Goal: Check status

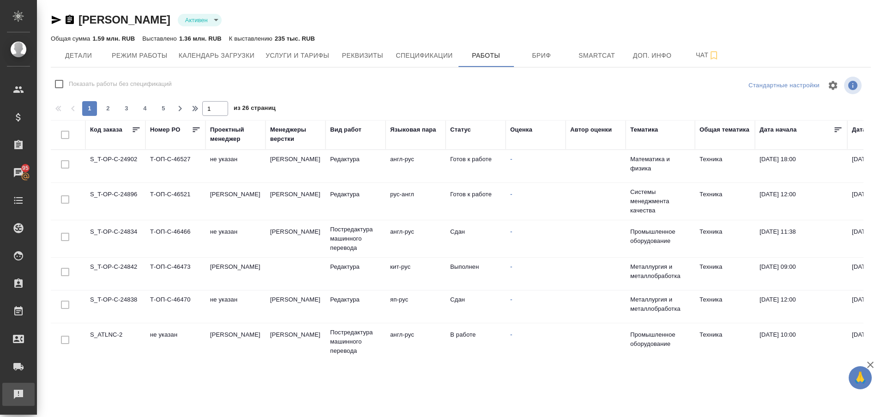
click at [18, 394] on div "Рекламации" at bounding box center [6, 394] width 23 height 14
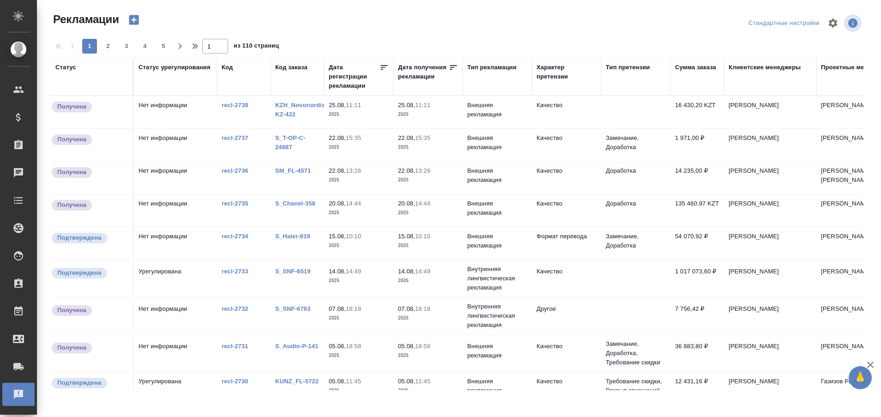
click at [290, 104] on link "KZH_Novonordisk-KZ-422" at bounding box center [302, 110] width 55 height 16
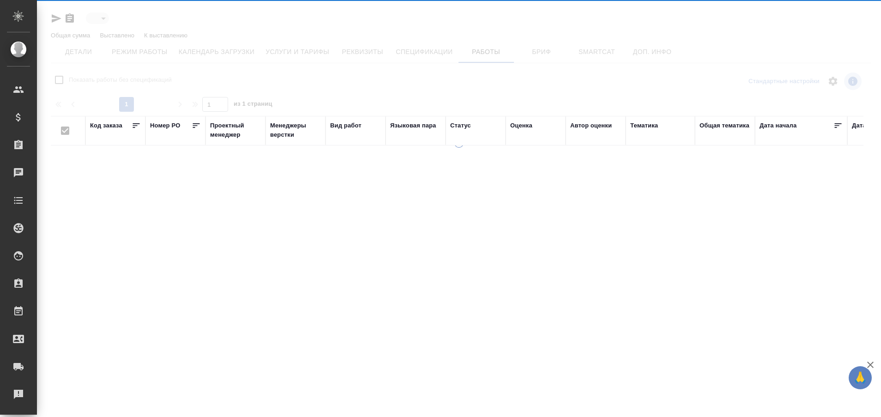
type input "active"
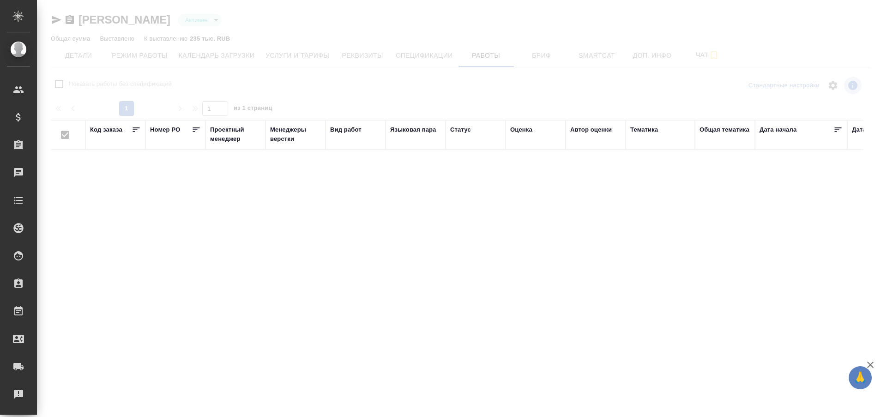
checkbox input "false"
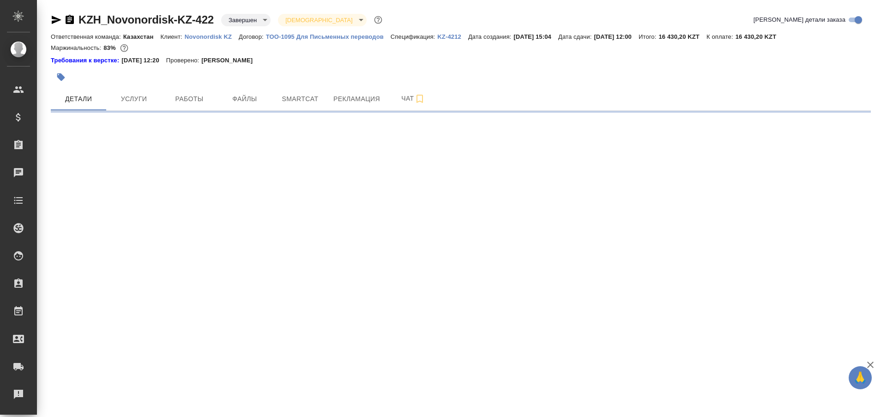
select select "RU"
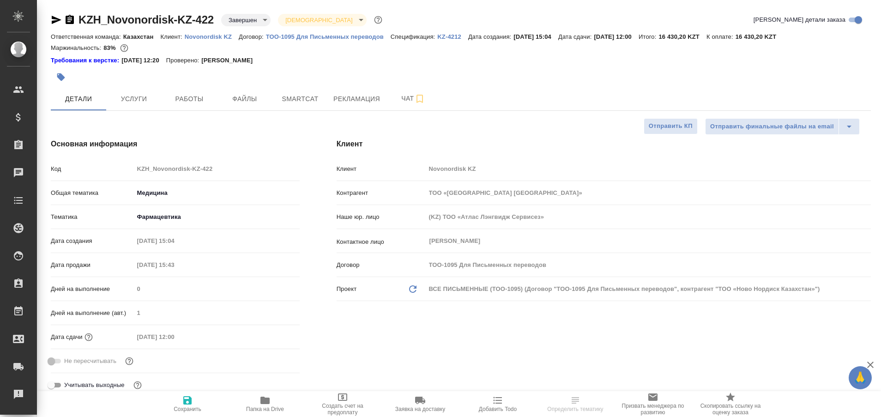
type textarea "x"
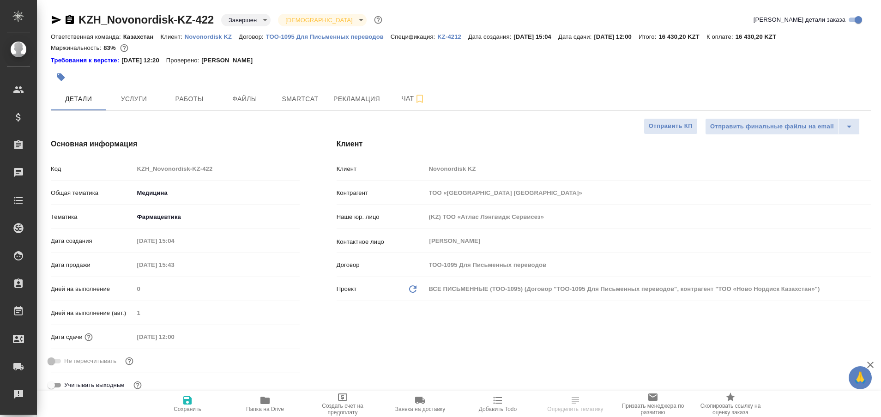
type textarea "x"
